Goal: Information Seeking & Learning: Check status

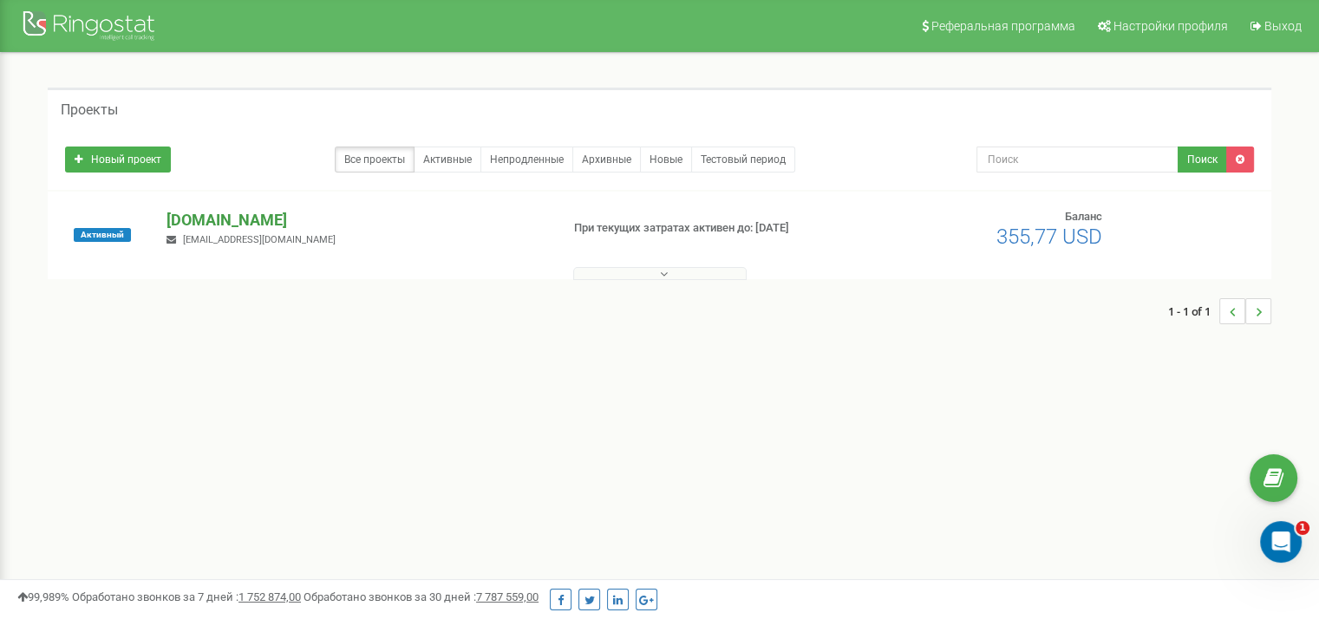
click at [242, 216] on p "[DOMAIN_NAME]" at bounding box center [356, 220] width 379 height 23
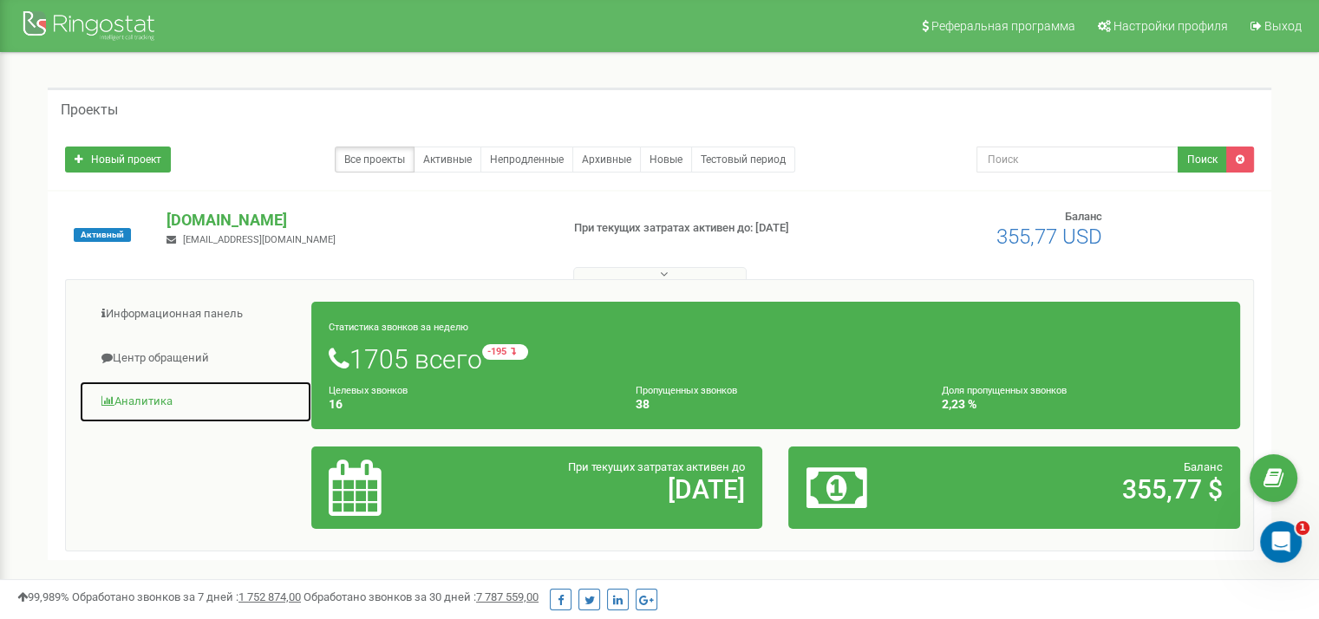
click at [163, 405] on link "Аналитика" at bounding box center [195, 402] width 233 height 42
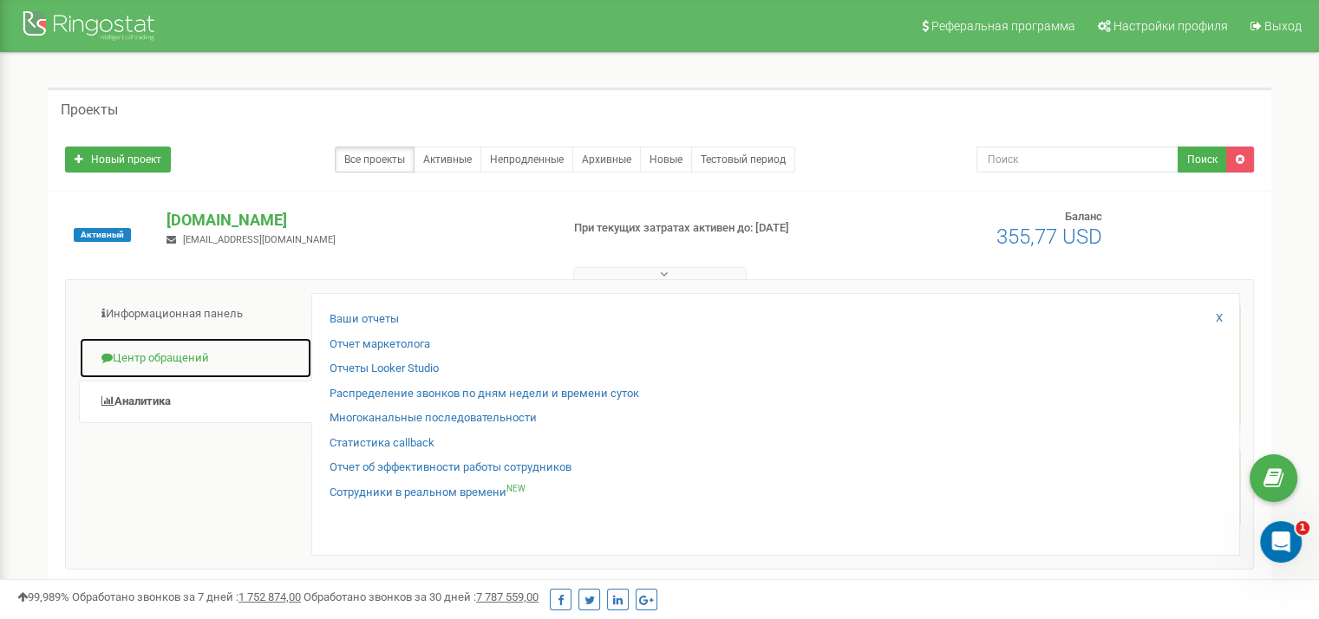
click at [187, 356] on link "Центр обращений" at bounding box center [195, 358] width 233 height 42
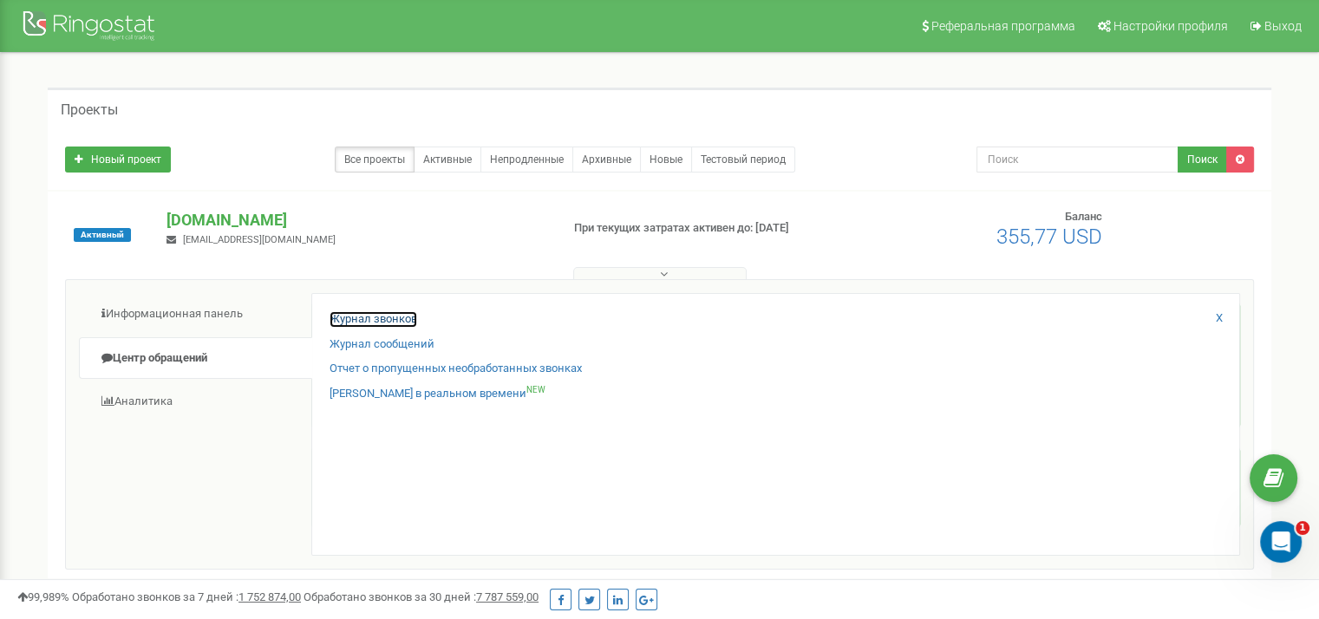
click at [401, 315] on link "Журнал звонков" at bounding box center [374, 319] width 88 height 16
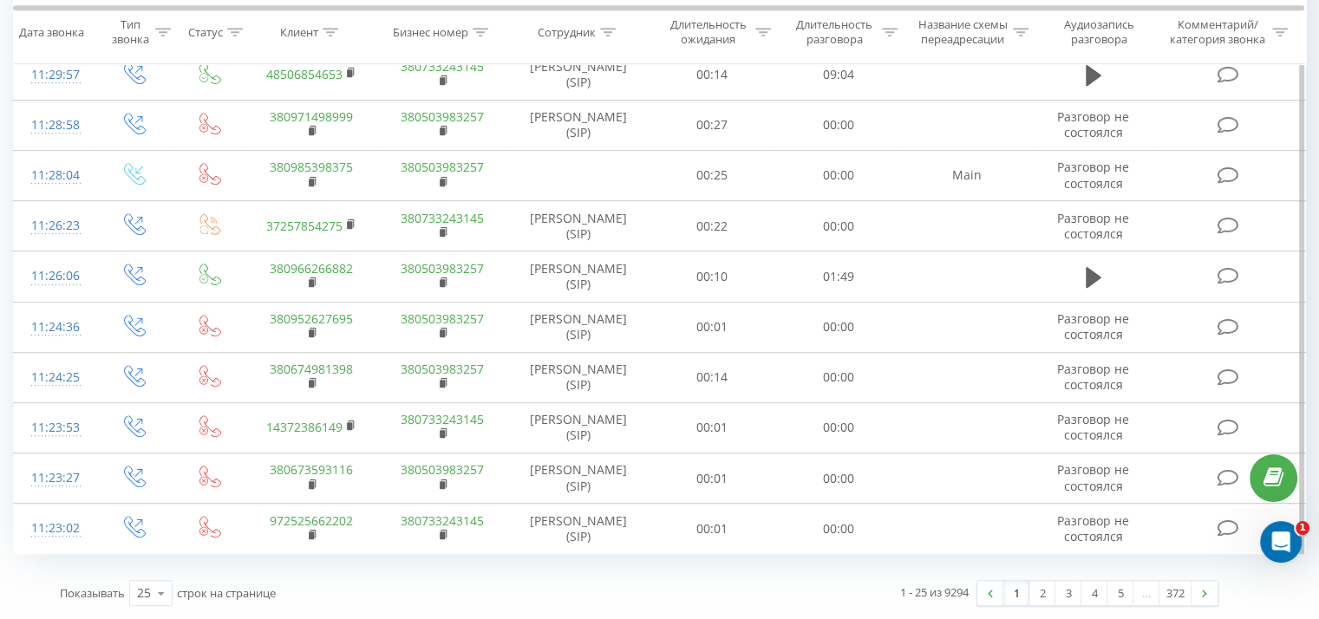
scroll to position [1042, 0]
click at [1048, 592] on link "2" at bounding box center [1042, 593] width 26 height 24
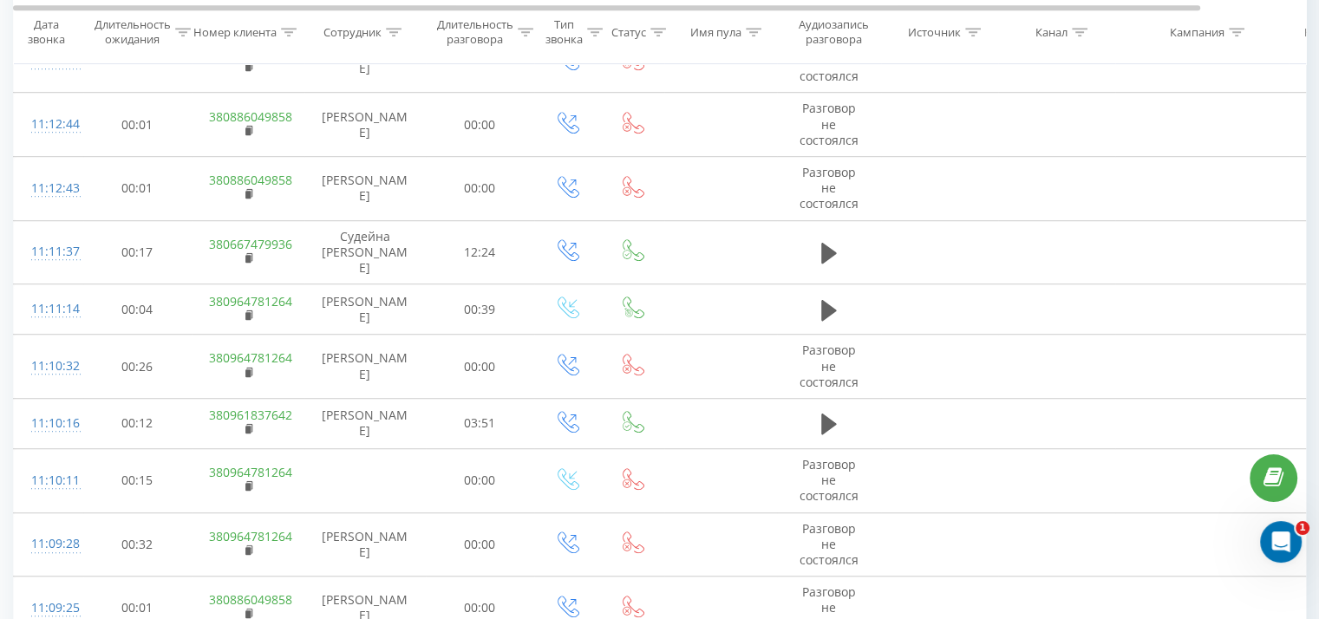
scroll to position [1112, 0]
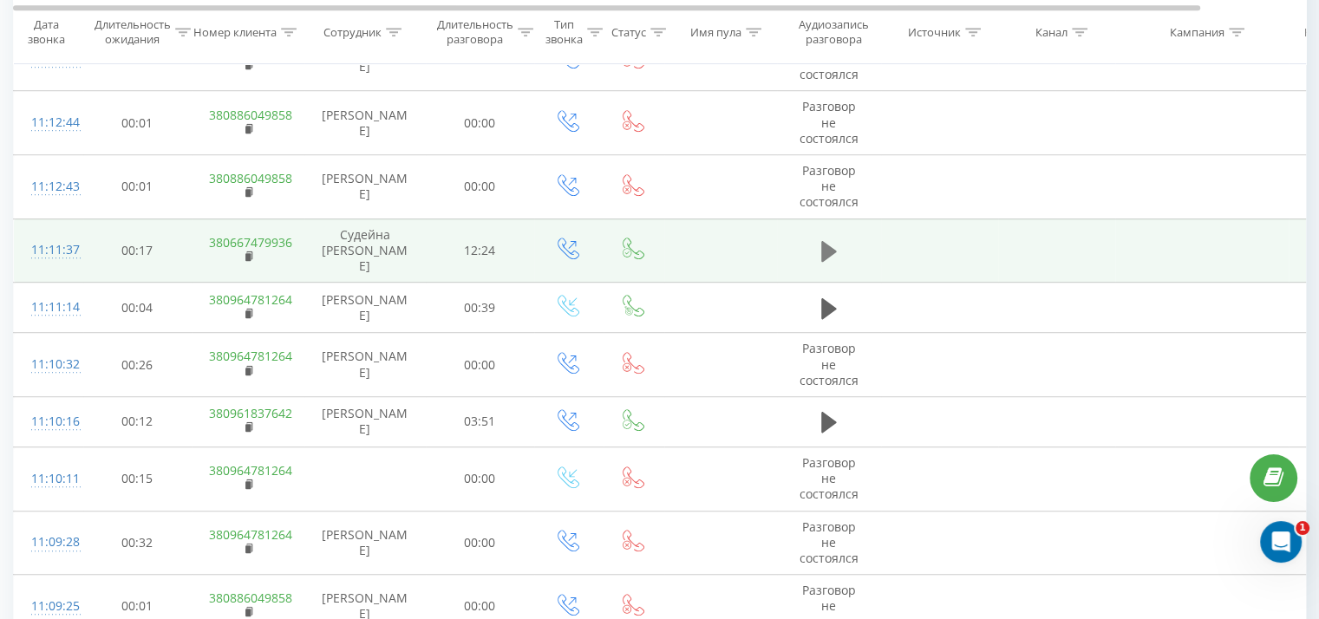
click at [822, 262] on icon at bounding box center [829, 251] width 16 height 21
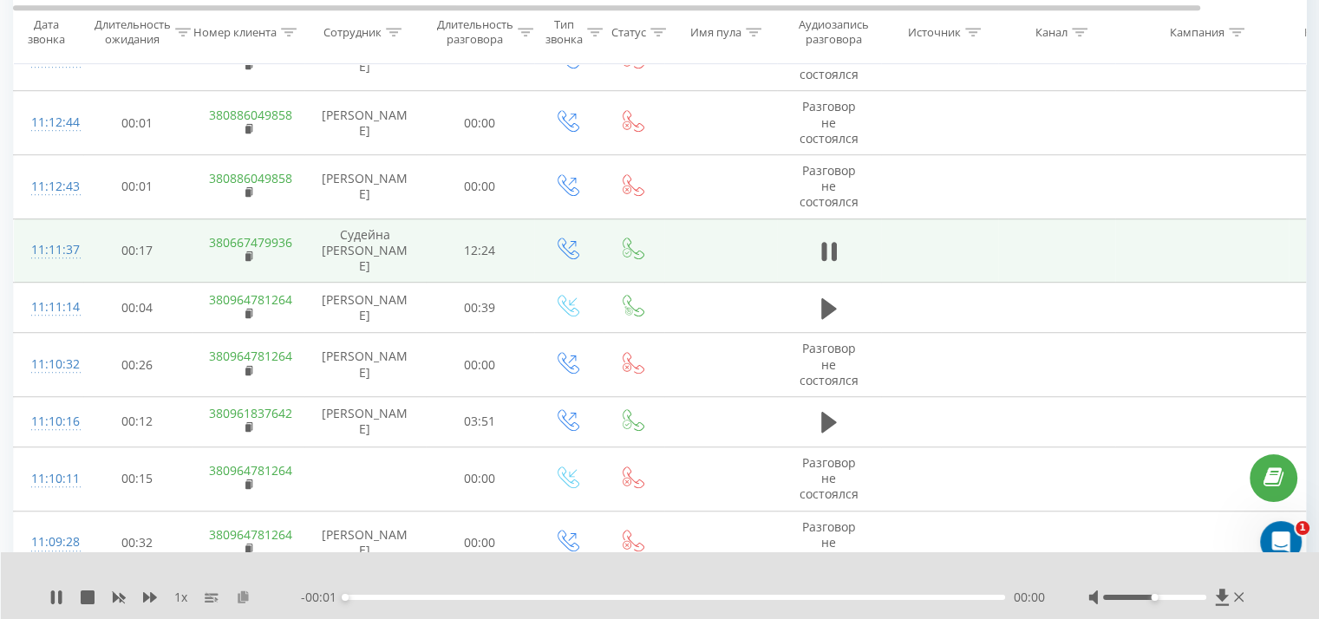
click at [245, 603] on icon at bounding box center [243, 597] width 15 height 12
click at [59, 601] on icon at bounding box center [59, 598] width 3 height 14
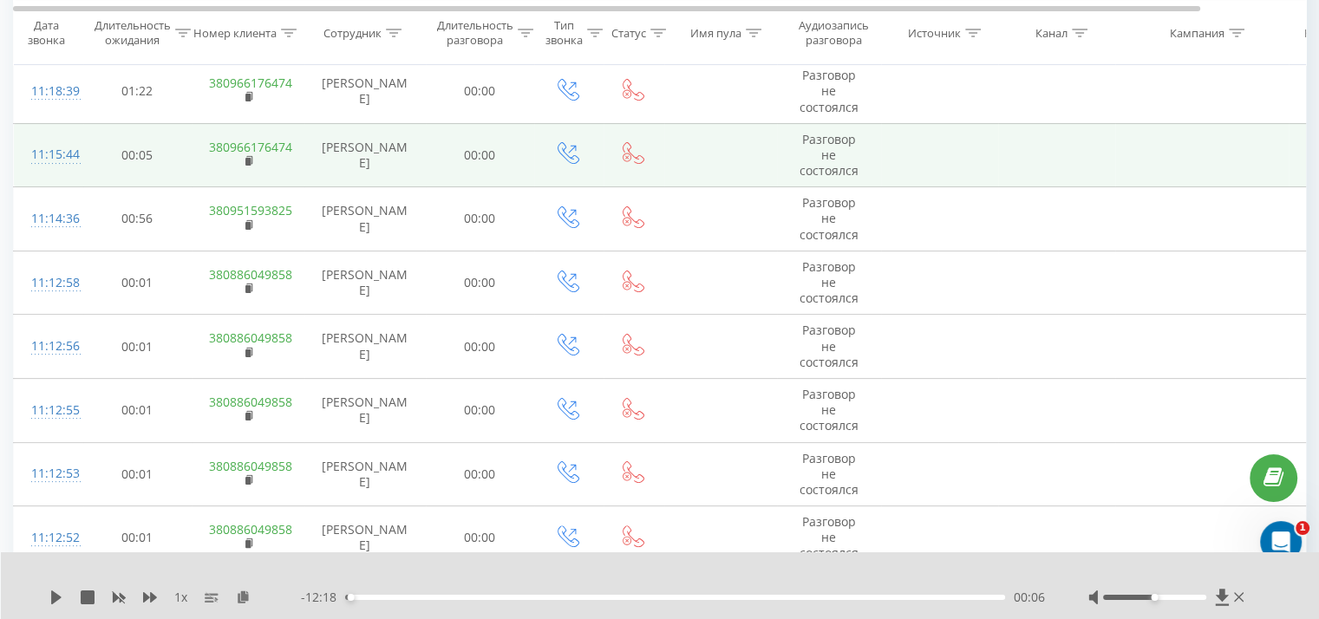
scroll to position [0, 0]
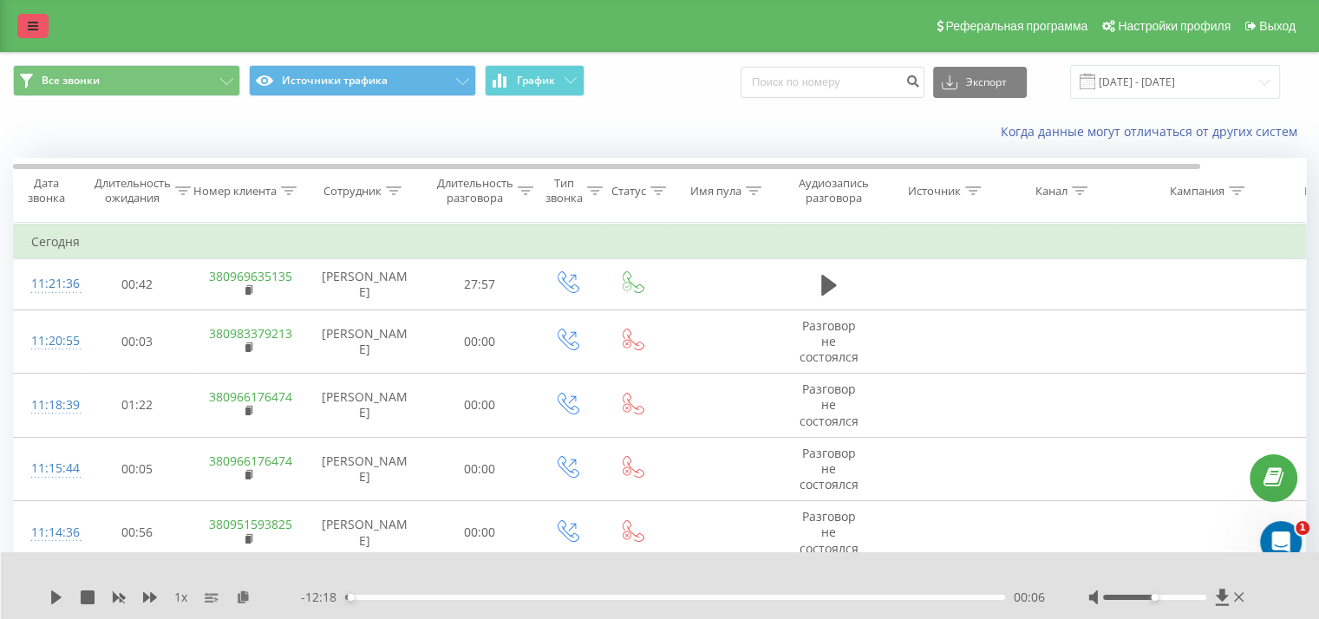
click at [42, 26] on link at bounding box center [32, 26] width 31 height 24
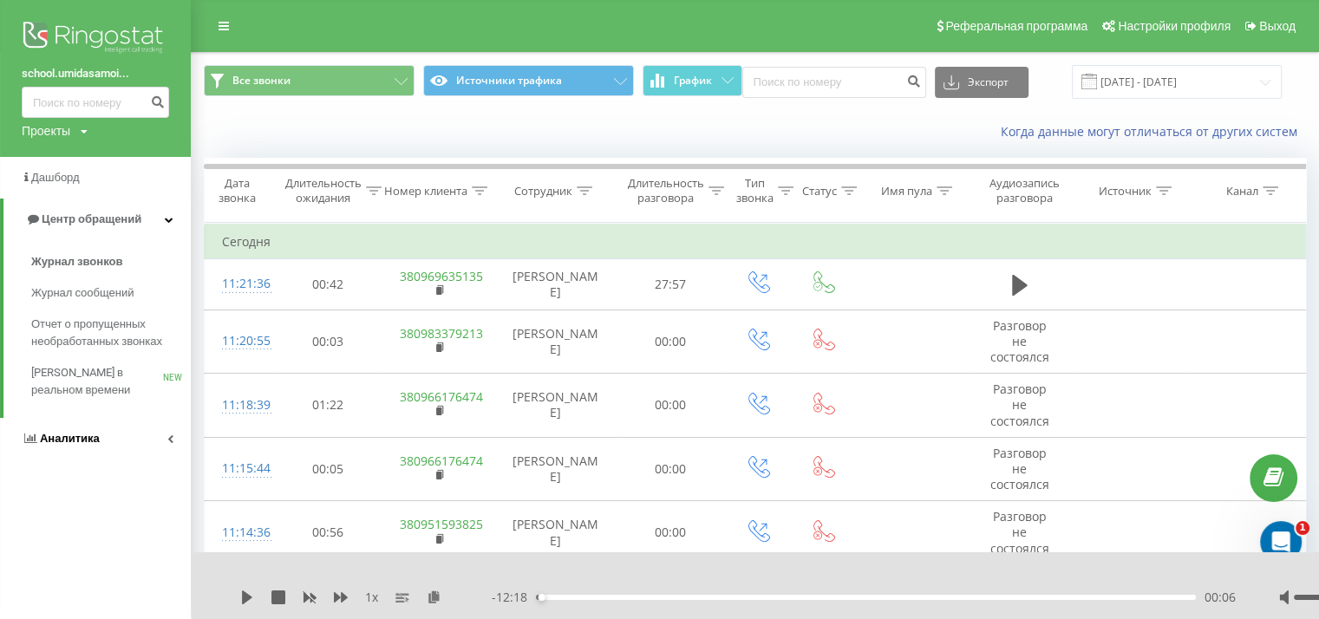
click at [81, 443] on span "Аналитика" at bounding box center [70, 438] width 60 height 13
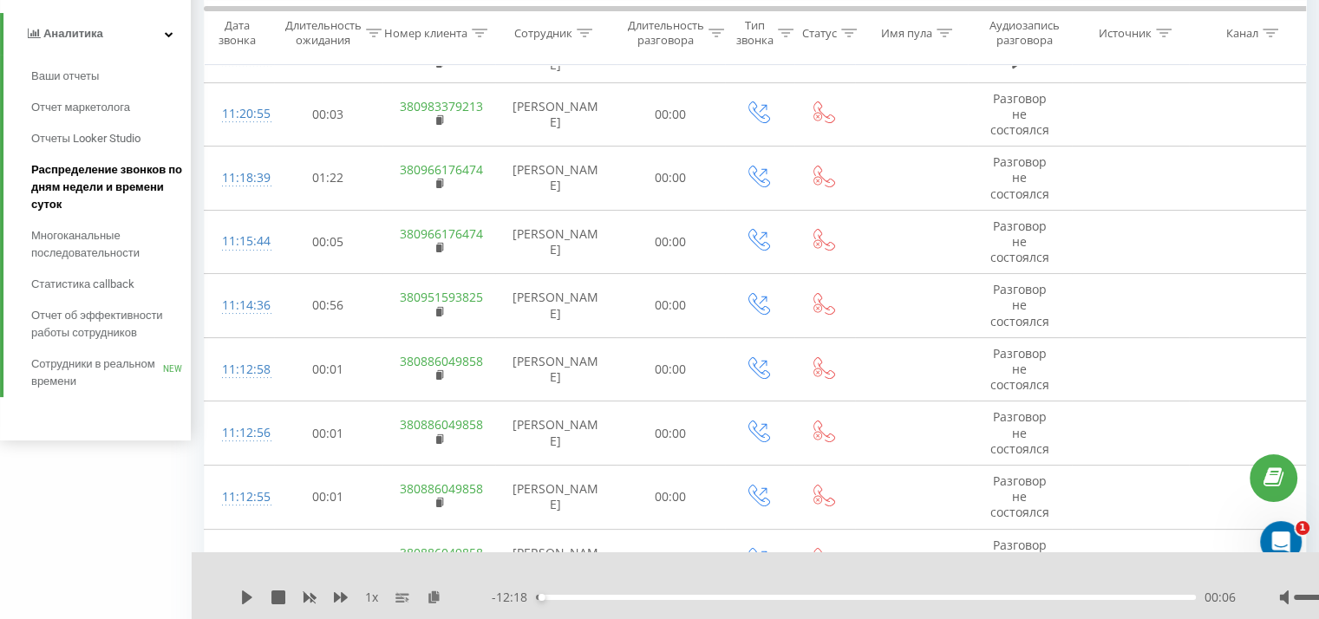
scroll to position [250, 0]
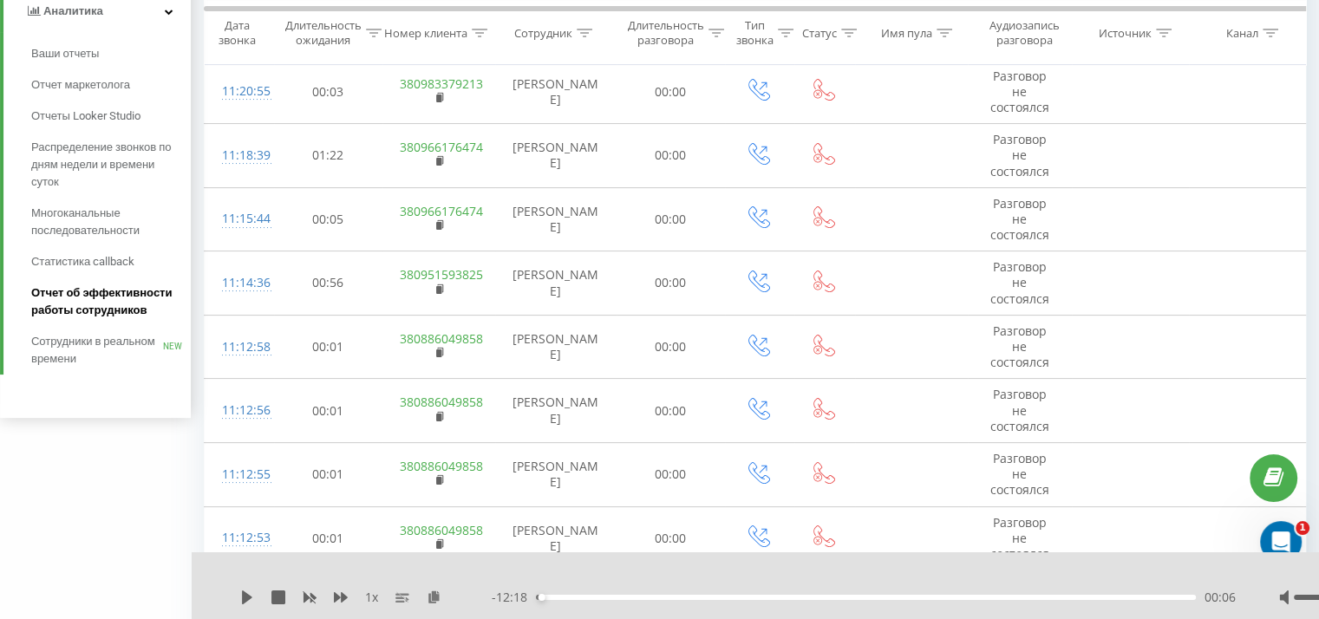
click at [93, 292] on span "Отчет об эффективности работы сотрудников" at bounding box center [106, 301] width 151 height 35
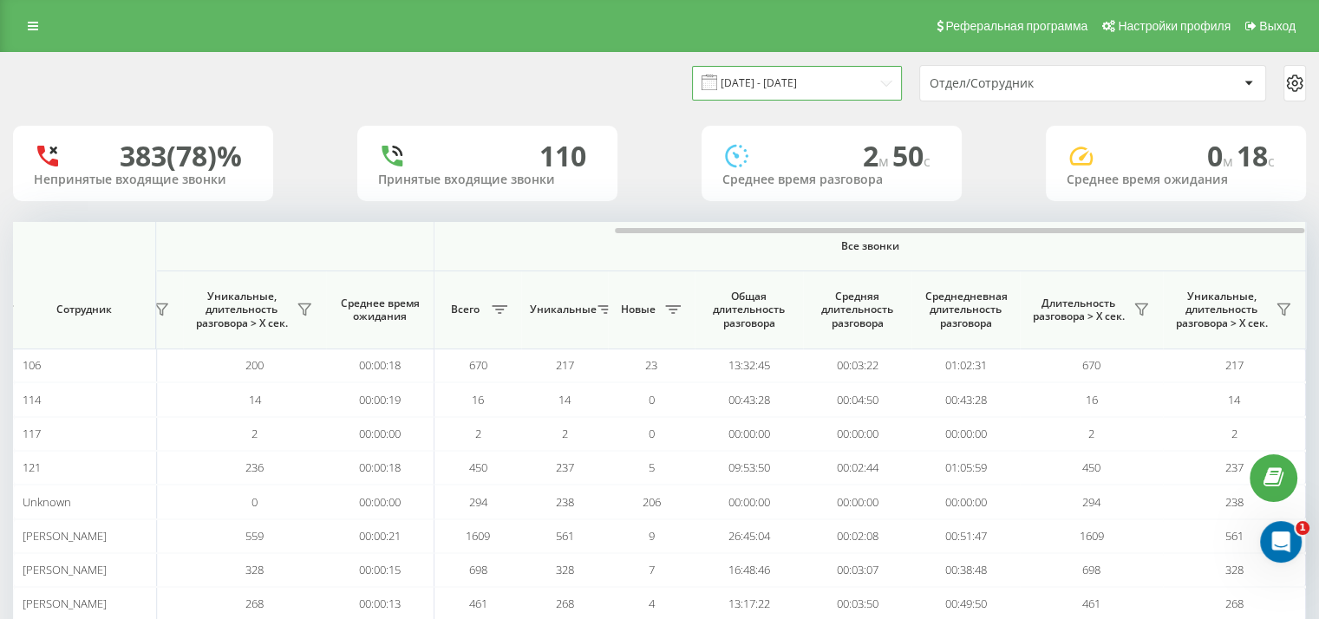
click at [828, 94] on input "21.07.2025 - 21.08.2025" at bounding box center [797, 83] width 210 height 34
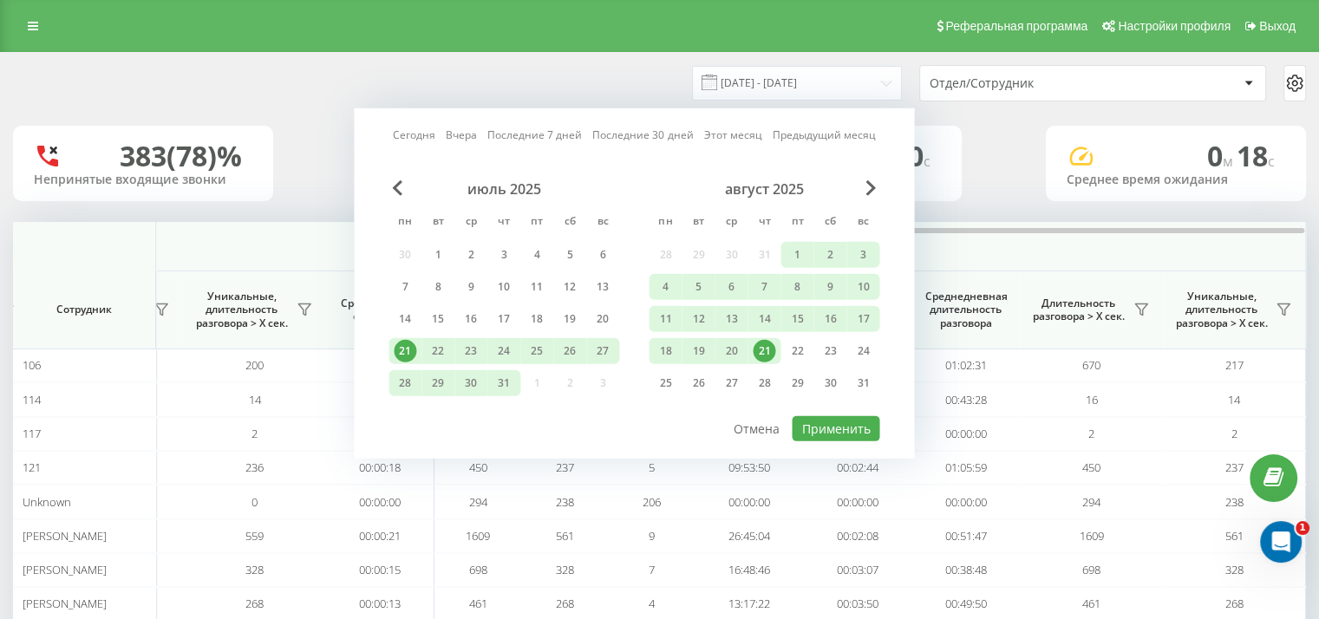
click at [771, 348] on div "21" at bounding box center [764, 351] width 23 height 23
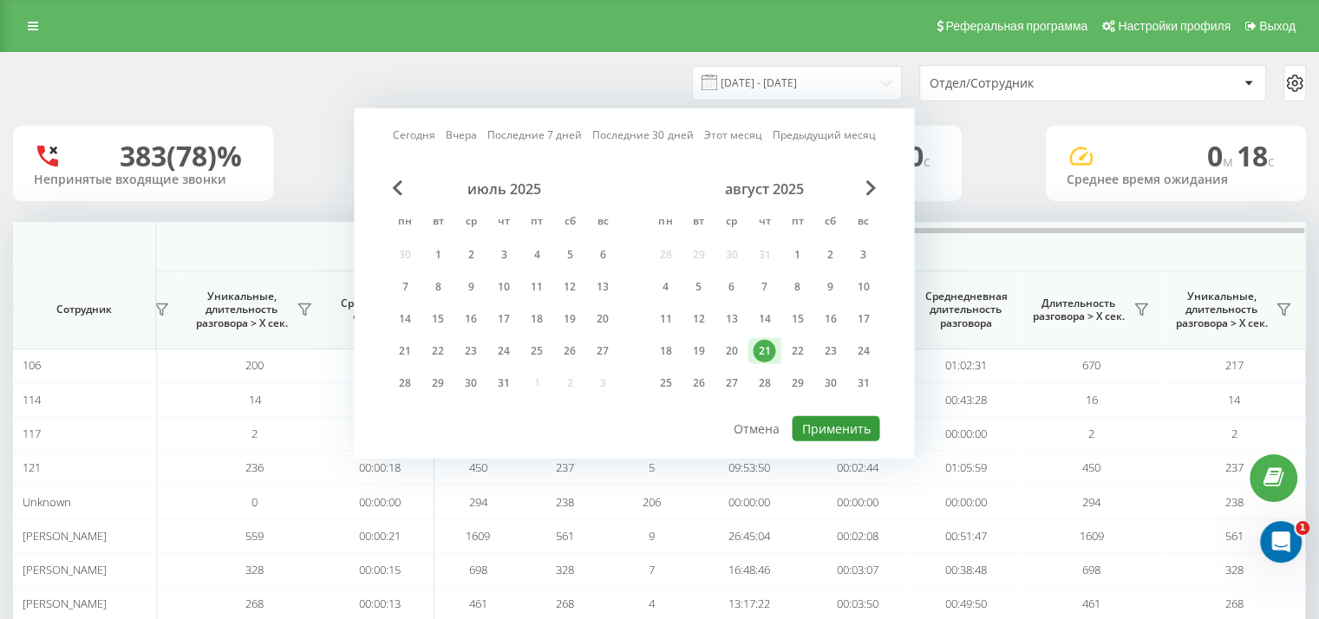
click at [849, 427] on button "Применить" at bounding box center [836, 428] width 88 height 25
type input "21.08.2025 - 21.08.2025"
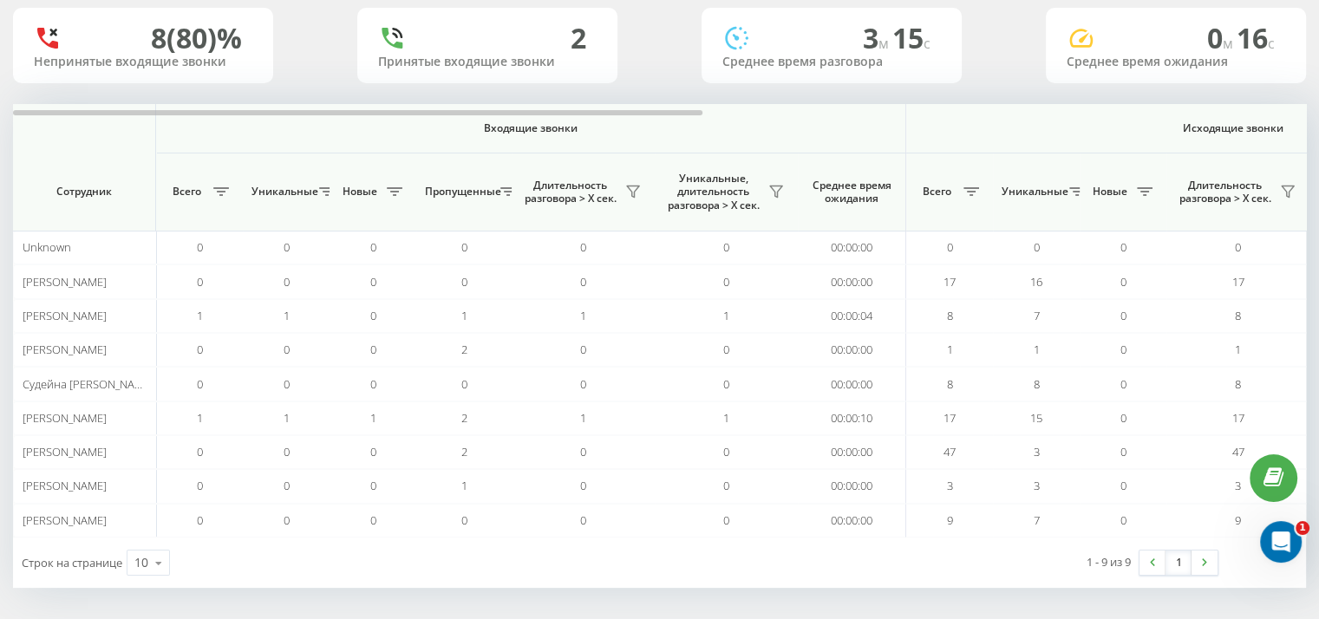
scroll to position [0, 1127]
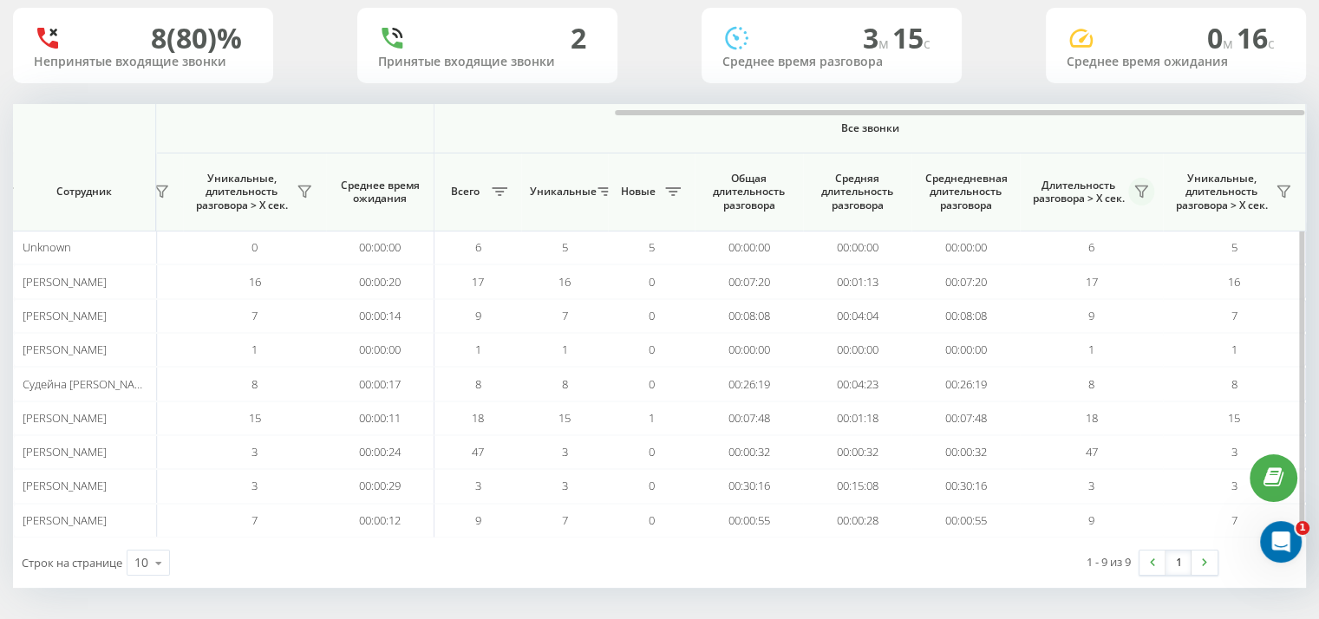
click at [1140, 195] on icon at bounding box center [1141, 191] width 12 height 11
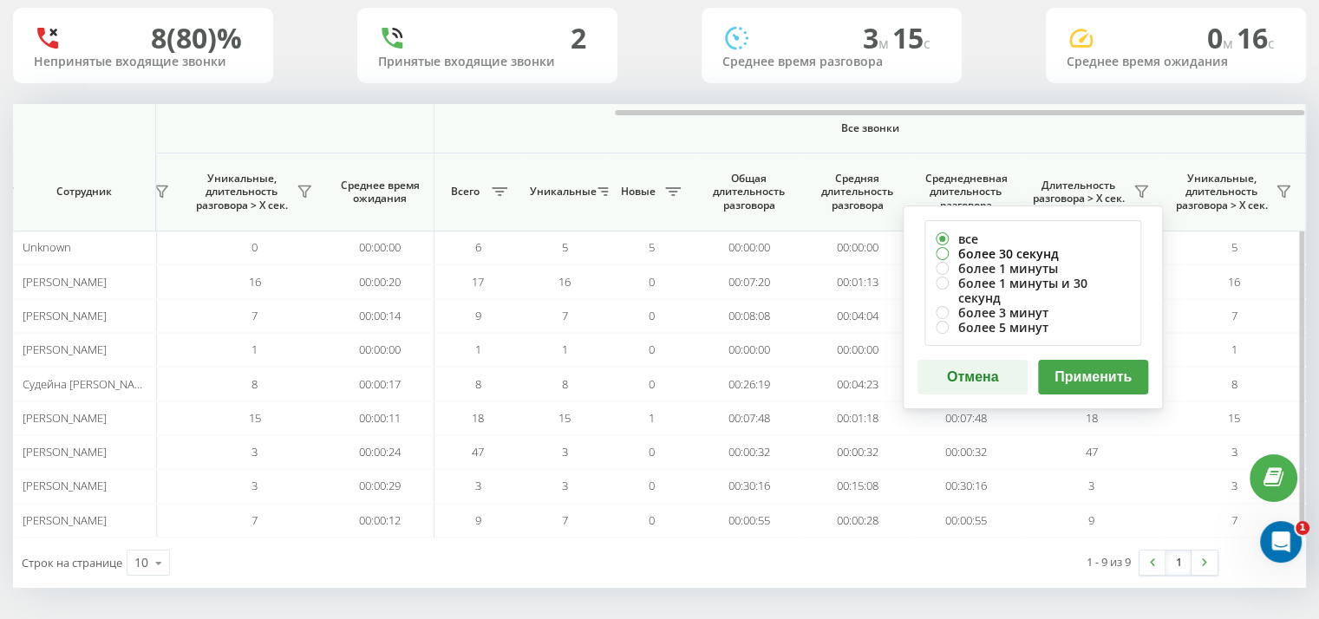
click at [1016, 246] on label "более 30 секунд" at bounding box center [1033, 253] width 194 height 15
radio input "true"
click at [1094, 370] on button "Применить" at bounding box center [1093, 377] width 110 height 35
